Goal: Entertainment & Leisure: Consume media (video, audio)

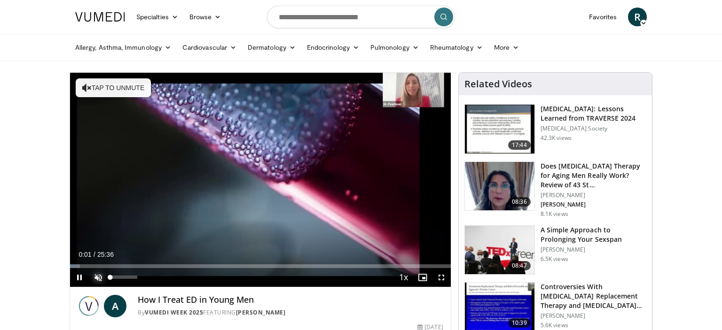
click at [100, 278] on span "Video Player" at bounding box center [98, 277] width 19 height 19
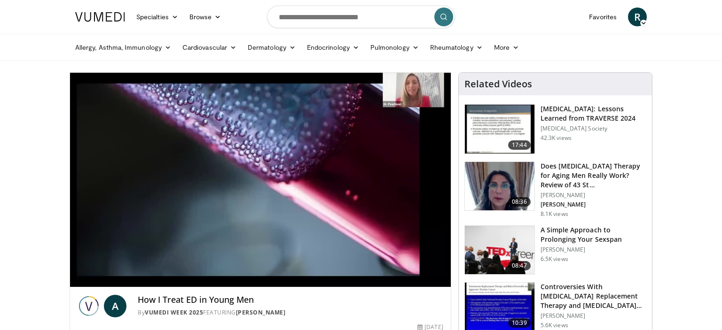
click at [100, 278] on video-js "**********" at bounding box center [260, 180] width 381 height 215
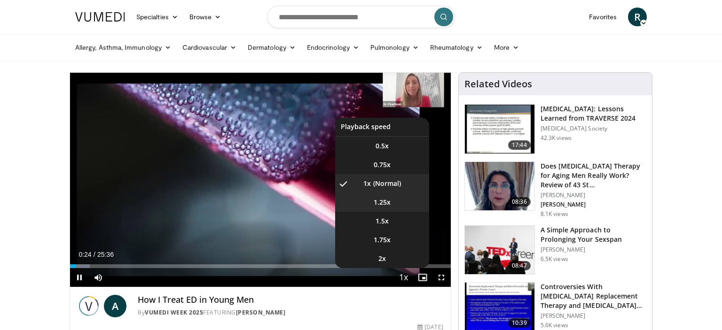
click at [374, 201] on span "1.25x" at bounding box center [382, 202] width 17 height 9
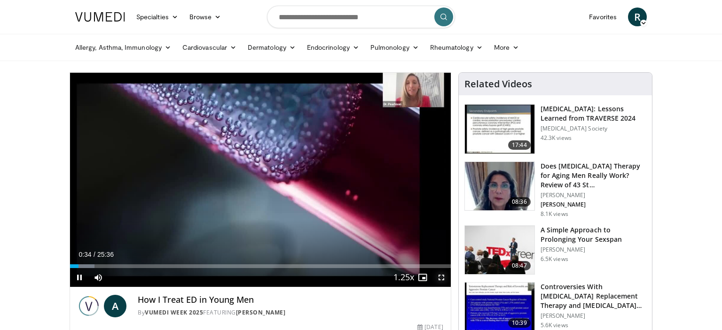
click at [444, 276] on span "Video Player" at bounding box center [441, 277] width 19 height 19
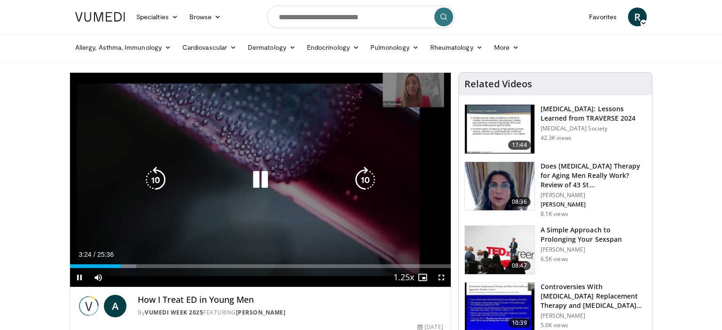
click at [265, 187] on icon "Video Player" at bounding box center [260, 180] width 26 height 26
click at [223, 210] on div "10 seconds Tap to unmute" at bounding box center [260, 180] width 381 height 214
click at [153, 177] on icon "Video Player" at bounding box center [155, 180] width 26 height 26
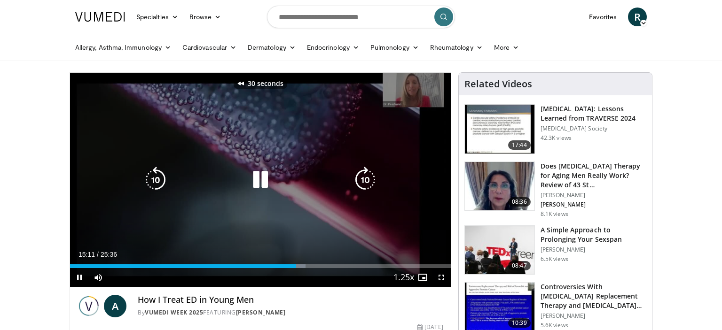
click at [153, 177] on icon "Video Player" at bounding box center [155, 180] width 26 height 26
click at [161, 178] on icon "Video Player" at bounding box center [155, 180] width 26 height 26
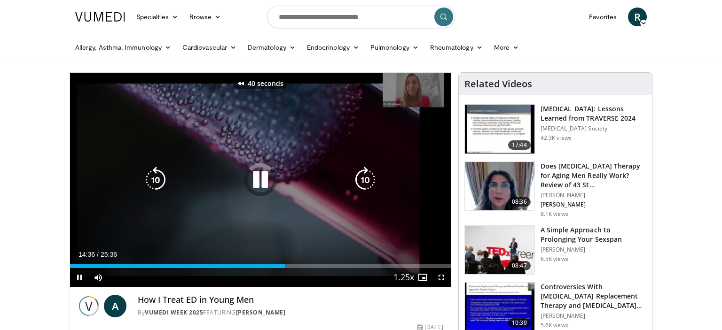
click at [161, 178] on icon "Video Player" at bounding box center [155, 180] width 26 height 26
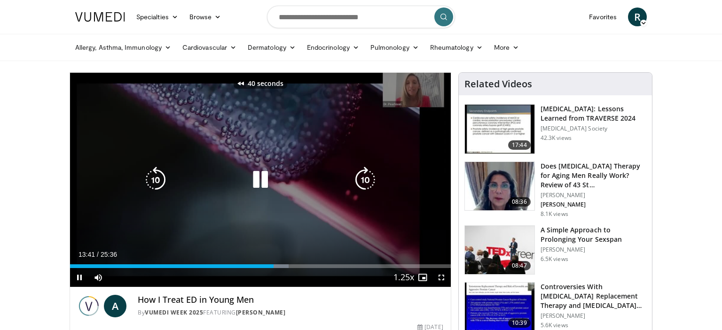
click at [161, 178] on icon "Video Player" at bounding box center [155, 180] width 26 height 26
